Goal: Transaction & Acquisition: Download file/media

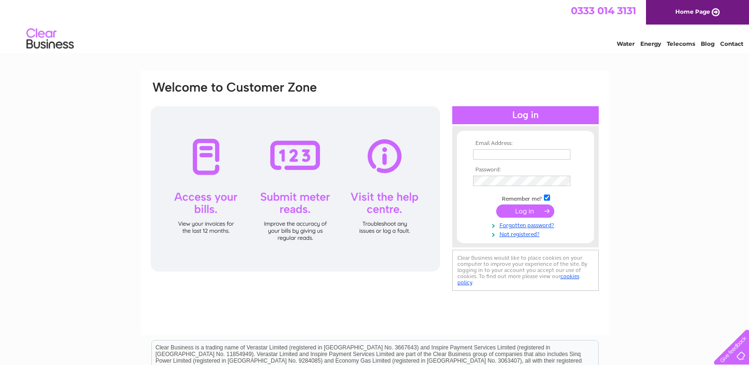
type input "[EMAIL_ADDRESS][PERSON_NAME][DOMAIN_NAME]"
click at [198, 236] on div at bounding box center [295, 188] width 289 height 165
click at [540, 212] on input "submit" at bounding box center [525, 211] width 58 height 13
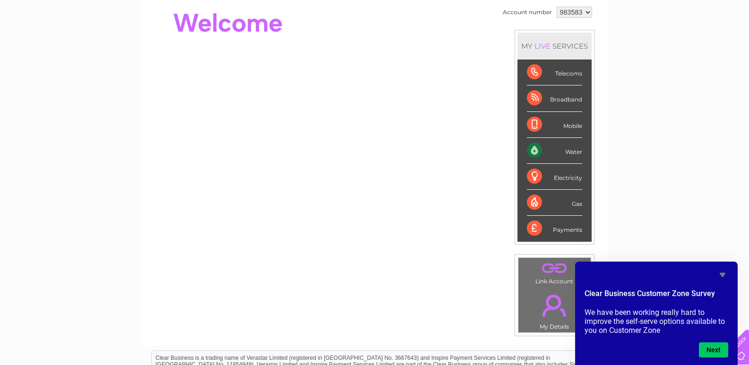
scroll to position [142, 0]
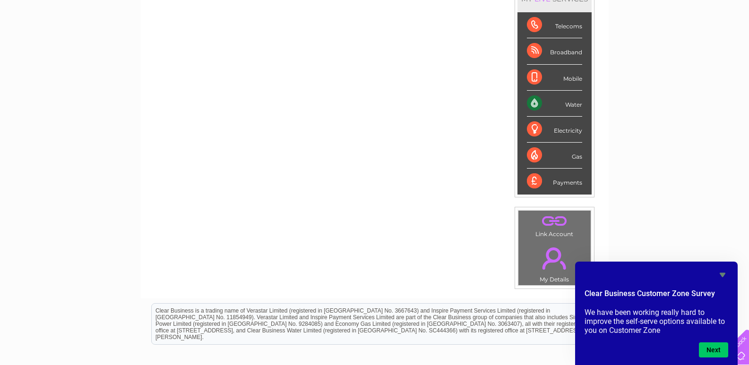
click at [566, 130] on div "Electricity" at bounding box center [554, 130] width 55 height 26
click at [527, 126] on div "Electricity" at bounding box center [554, 130] width 55 height 26
click at [535, 128] on div "Electricity" at bounding box center [554, 130] width 55 height 26
click at [722, 273] on icon "Hide survey" at bounding box center [722, 274] width 11 height 11
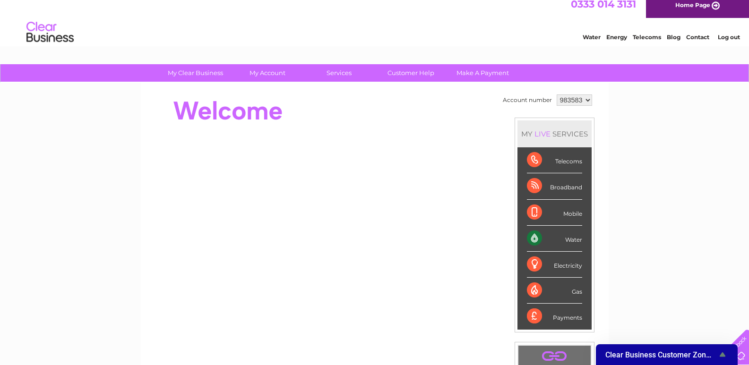
scroll to position [0, 0]
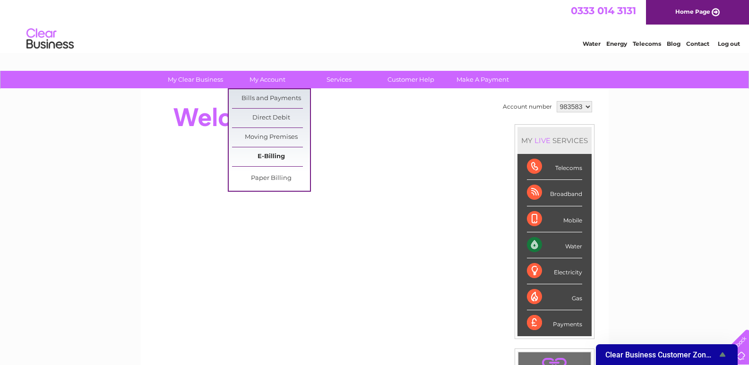
click at [271, 154] on link "E-Billing" at bounding box center [271, 156] width 78 height 19
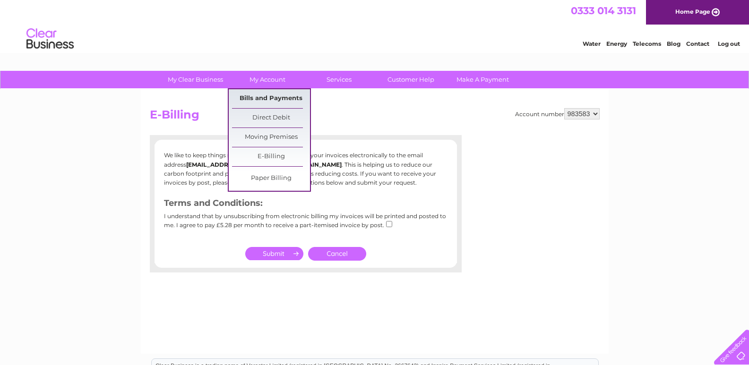
click at [272, 95] on link "Bills and Payments" at bounding box center [271, 98] width 78 height 19
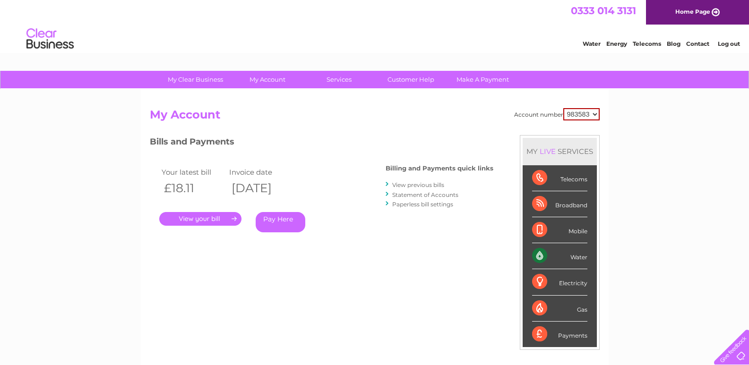
click at [414, 185] on link "View previous bills" at bounding box center [418, 184] width 52 height 7
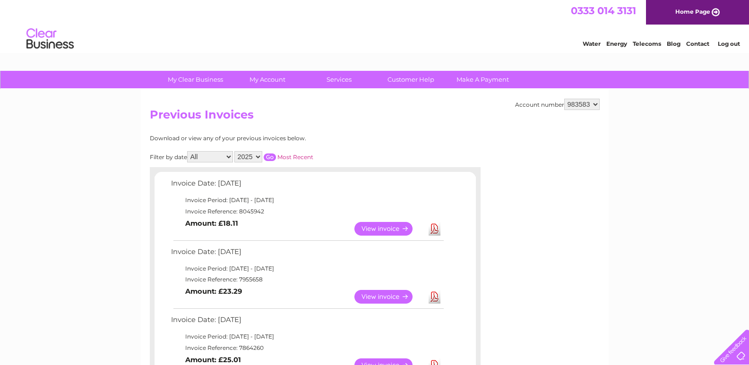
scroll to position [47, 0]
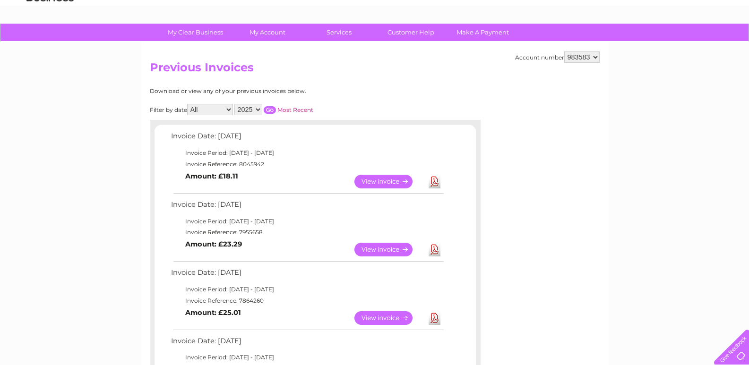
click at [380, 325] on link "View" at bounding box center [388, 318] width 69 height 14
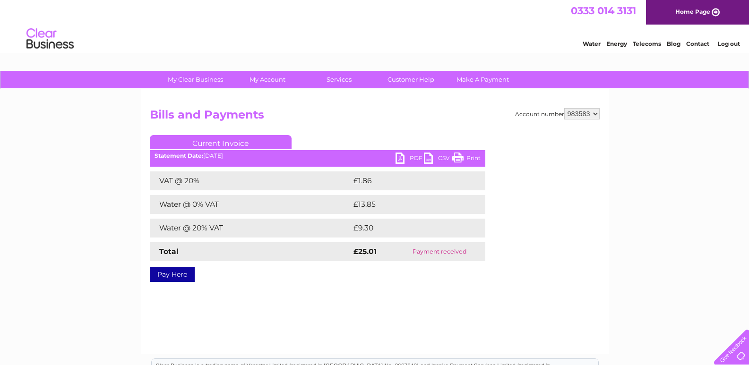
click at [410, 157] on link "PDF" at bounding box center [409, 160] width 28 height 14
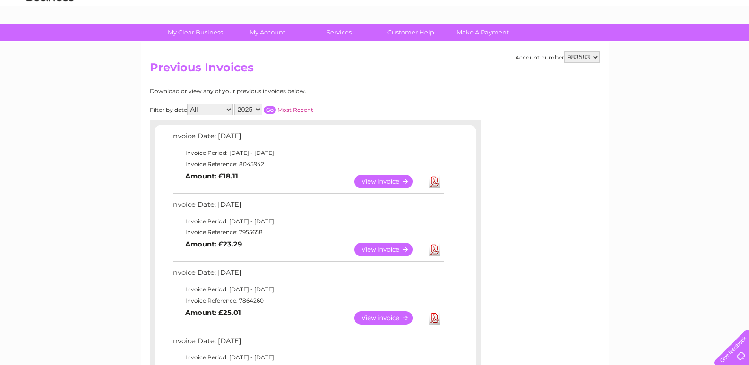
click at [374, 249] on link "View" at bounding box center [388, 250] width 69 height 14
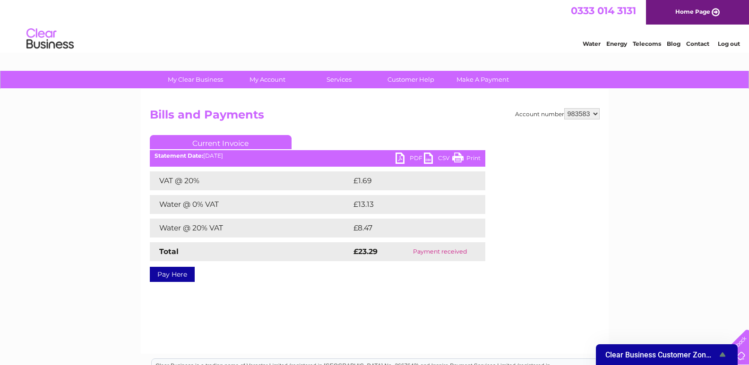
click at [410, 159] on link "PDF" at bounding box center [409, 160] width 28 height 14
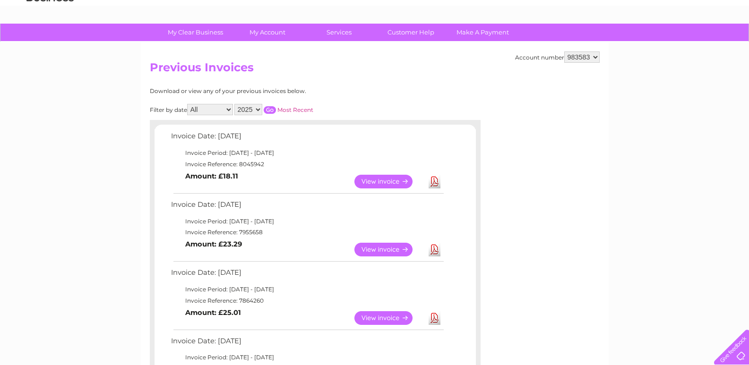
click at [368, 179] on link "View" at bounding box center [388, 182] width 69 height 14
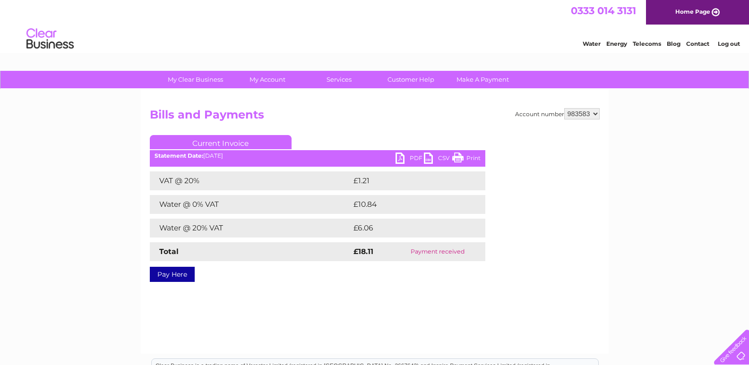
click at [409, 158] on link "PDF" at bounding box center [409, 160] width 28 height 14
